Goal: Find specific page/section: Find specific page/section

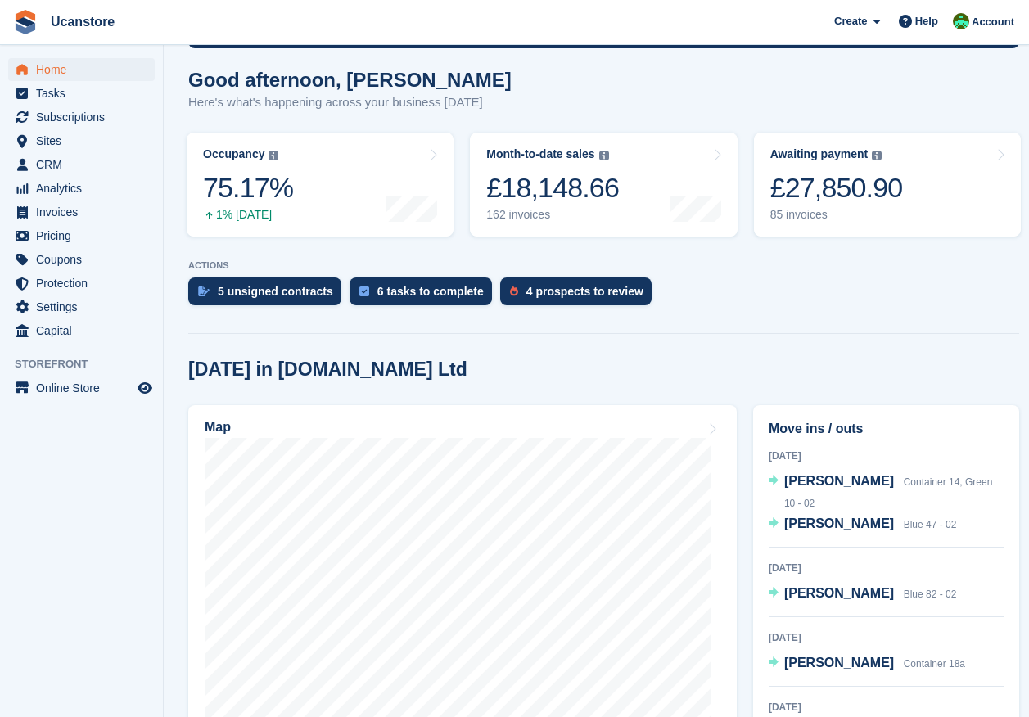
scroll to position [164, 0]
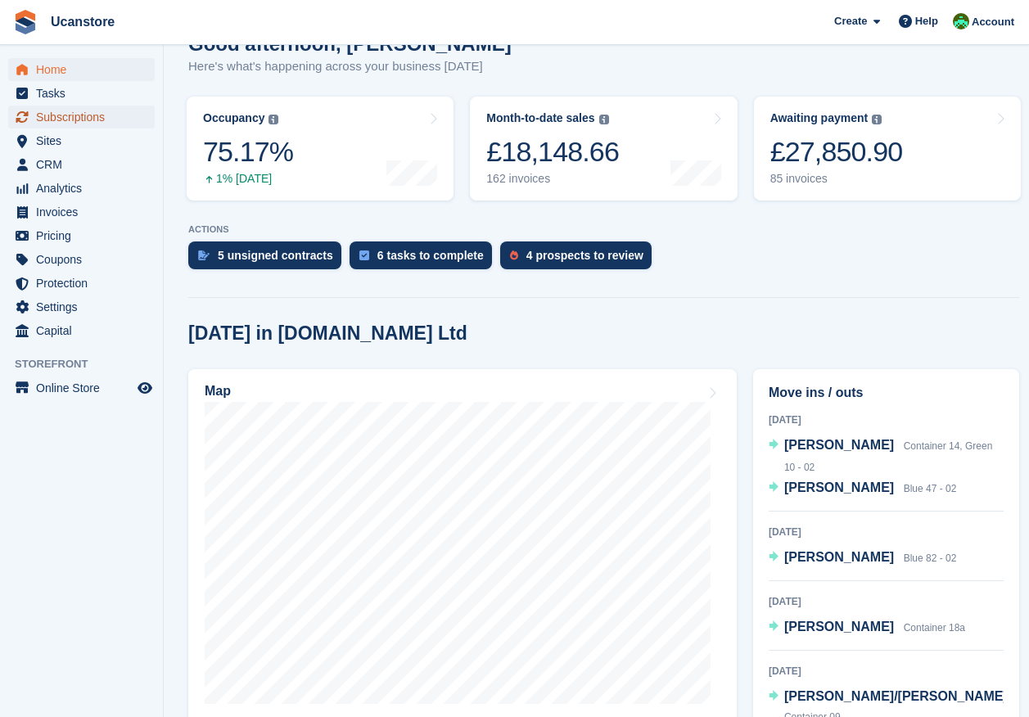
click at [56, 122] on span "Subscriptions" at bounding box center [85, 117] width 98 height 23
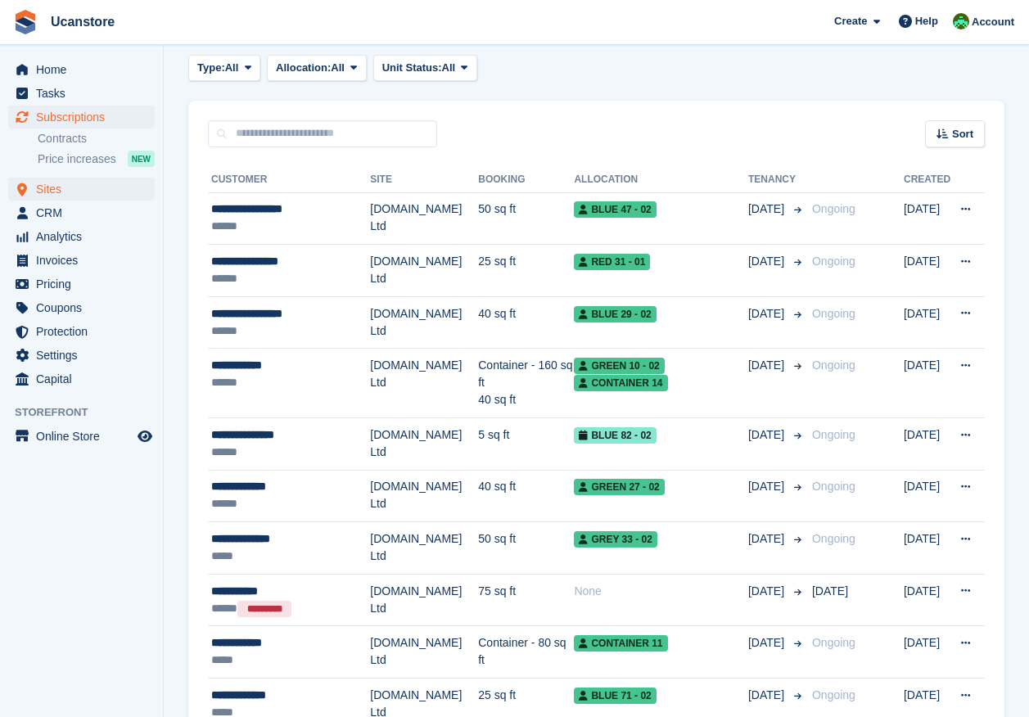
scroll to position [82, 0]
click at [56, 190] on span "Sites" at bounding box center [85, 189] width 98 height 23
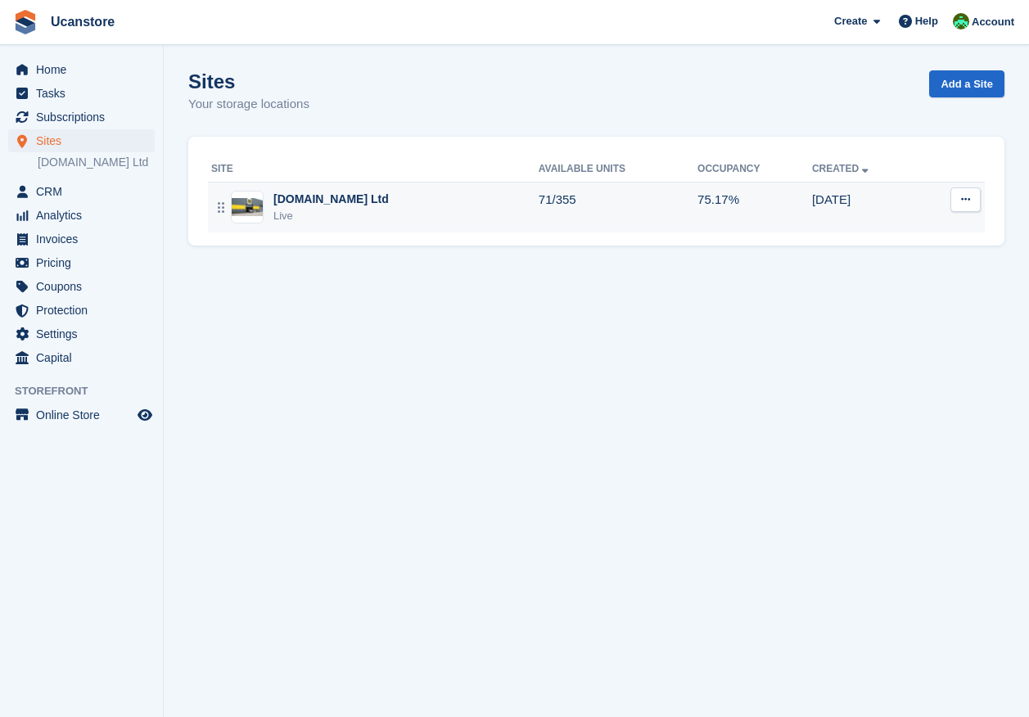
click at [315, 210] on div "Live" at bounding box center [330, 216] width 115 height 16
